Goal: Task Accomplishment & Management: Complete application form

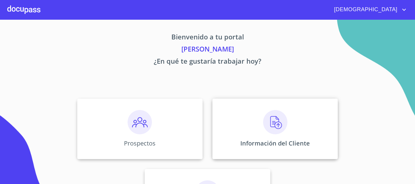
click at [248, 132] on div "Información del Cliente" at bounding box center [274, 129] width 125 height 61
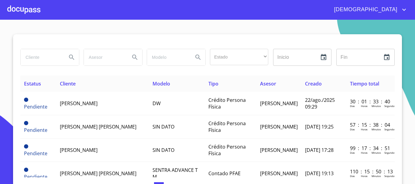
click at [43, 56] on input "search" at bounding box center [41, 57] width 41 height 16
type input "yessika"
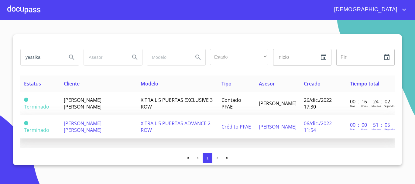
click at [210, 123] on td "X TRAIL 5 PUERTAS ADVANCE 2 ROW" at bounding box center [177, 126] width 81 height 23
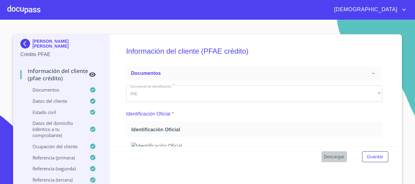
click at [332, 157] on span "Descargar" at bounding box center [334, 157] width 21 height 8
